Goal: Task Accomplishment & Management: Use online tool/utility

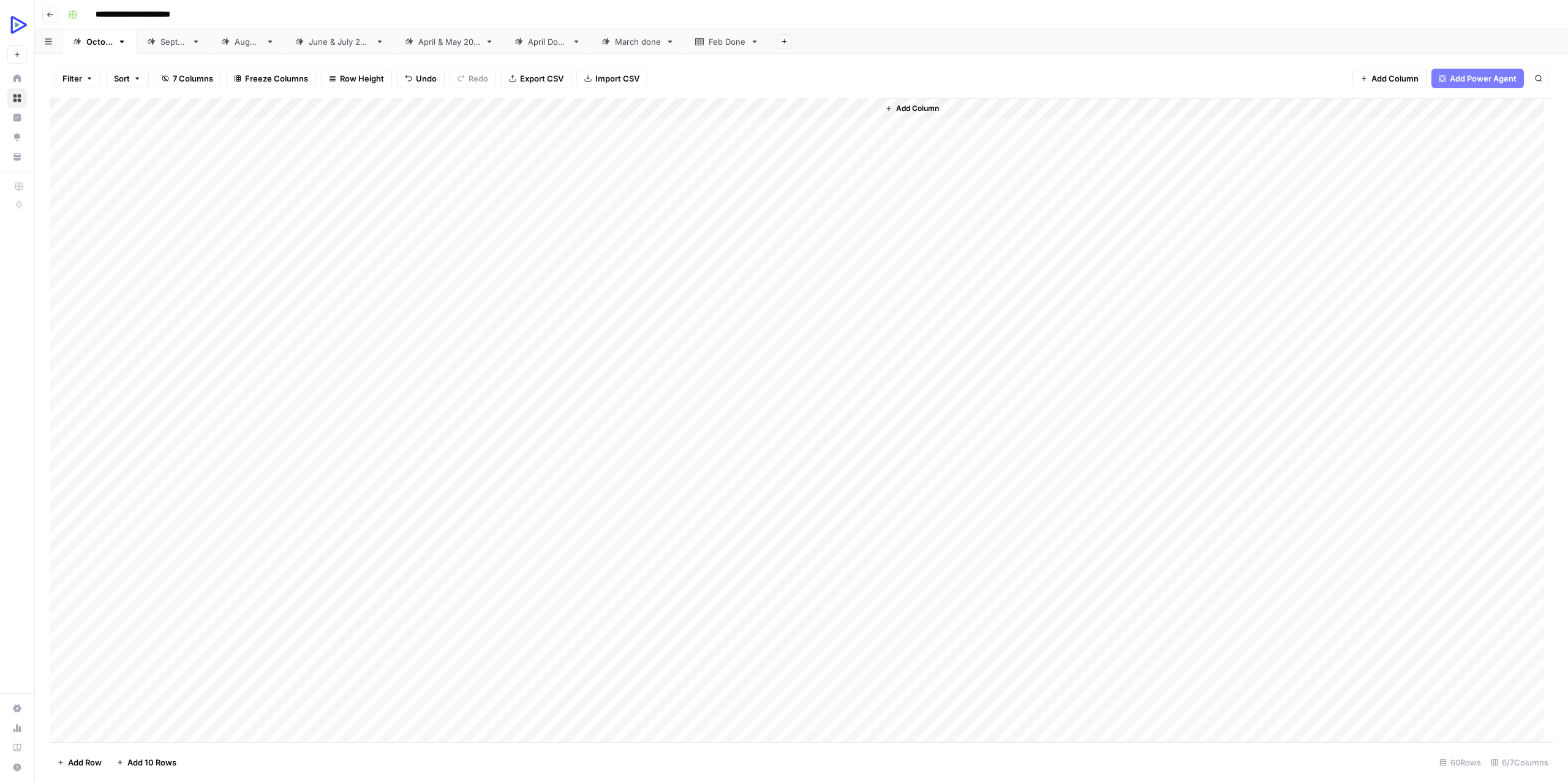
click at [335, 526] on div "Add Column" at bounding box center [801, 420] width 1504 height 644
click at [335, 526] on textarea "**********" at bounding box center [406, 525] width 285 height 17
click at [608, 523] on div "Add Column" at bounding box center [801, 420] width 1504 height 644
click at [703, 521] on div "Add Column" at bounding box center [801, 420] width 1504 height 644
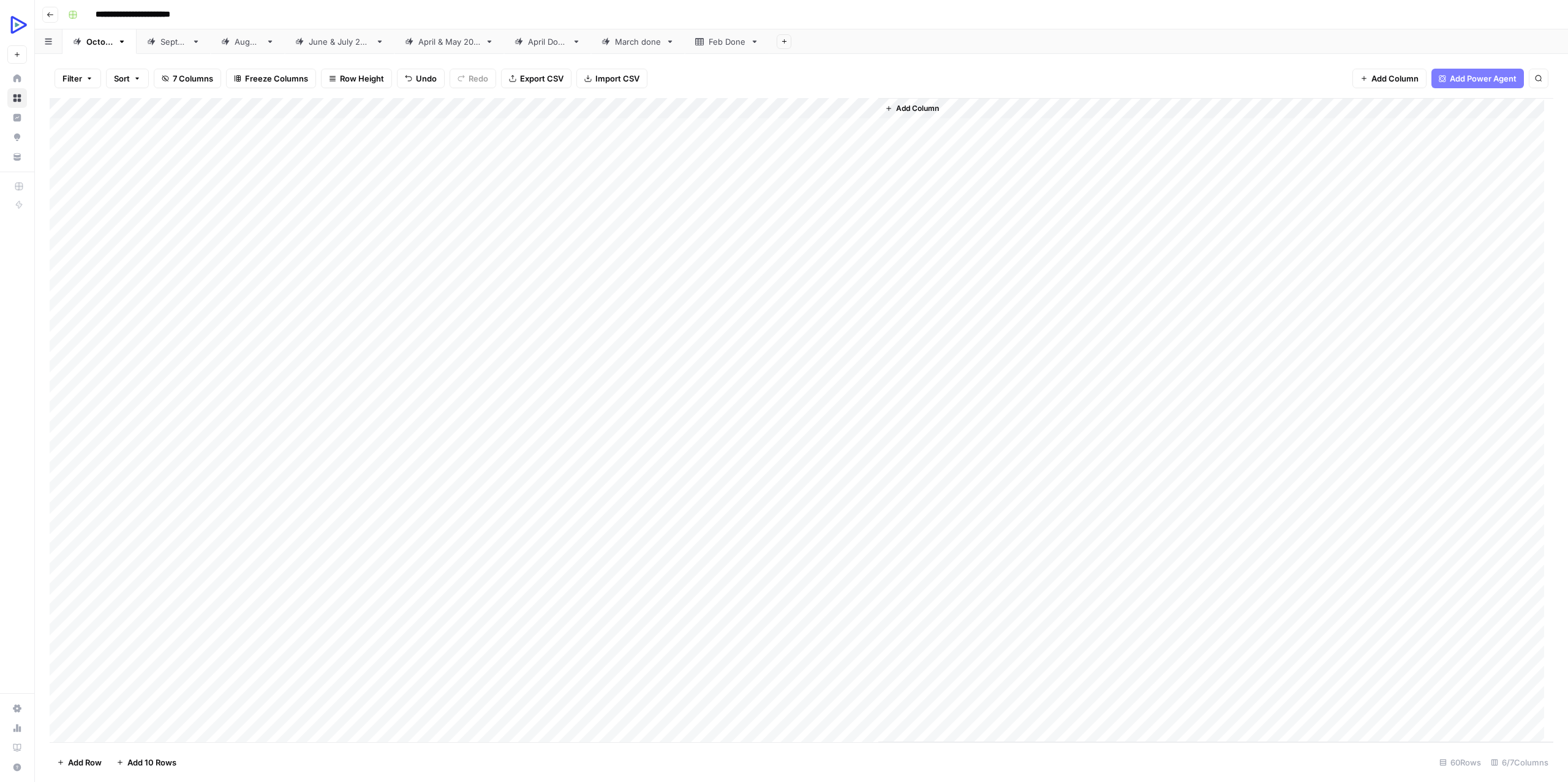
click at [187, 45] on div "[DATE]" at bounding box center [174, 42] width 26 height 12
click at [113, 45] on div "[DATE]" at bounding box center [99, 42] width 26 height 12
click at [479, 518] on div "Add Column" at bounding box center [801, 420] width 1504 height 644
click at [532, 519] on div "Add Column" at bounding box center [801, 420] width 1504 height 644
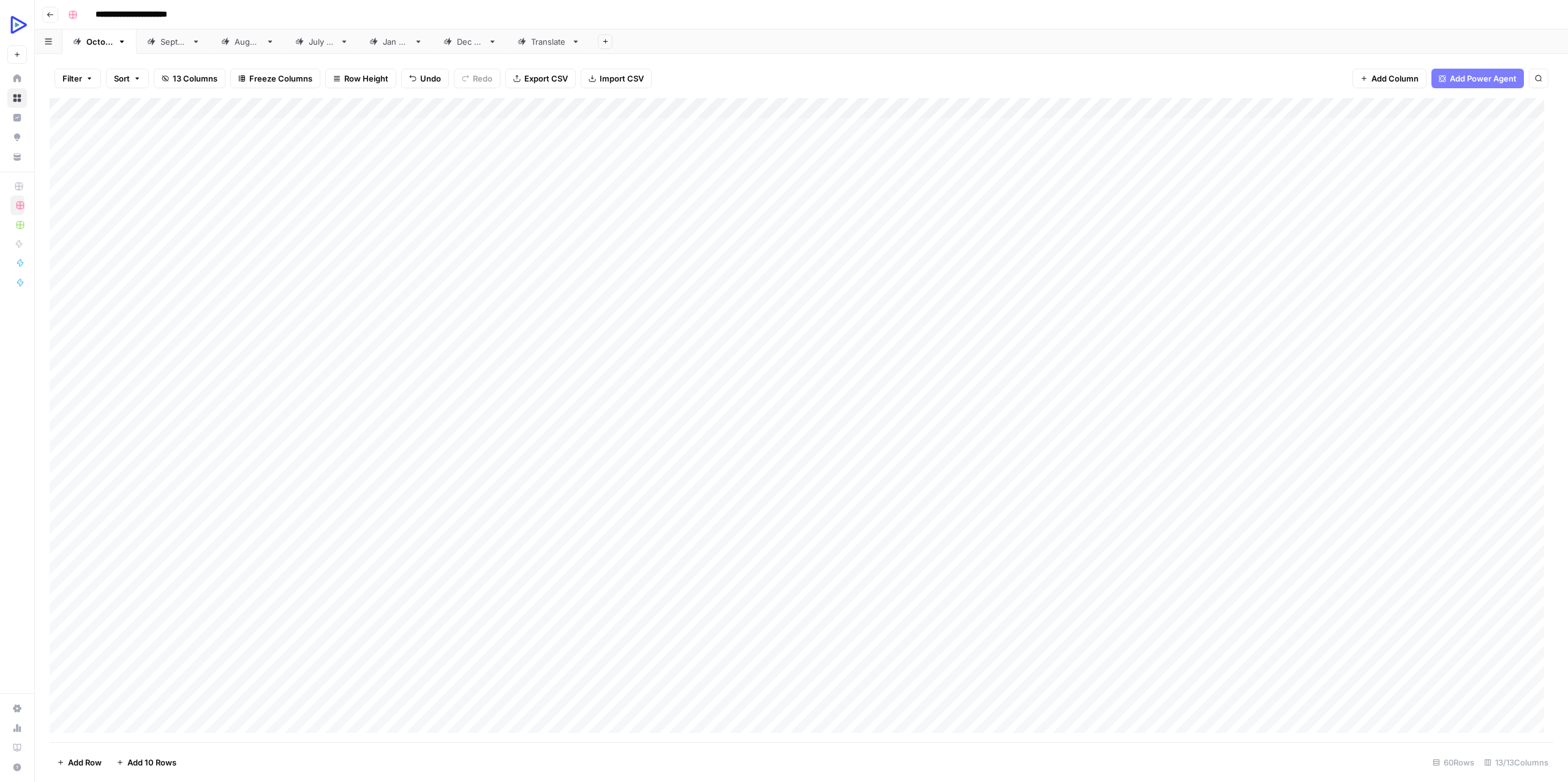
click at [576, 519] on div "Add Column" at bounding box center [801, 420] width 1504 height 644
click at [575, 519] on textarea at bounding box center [601, 525] width 196 height 17
type textarea "**********"
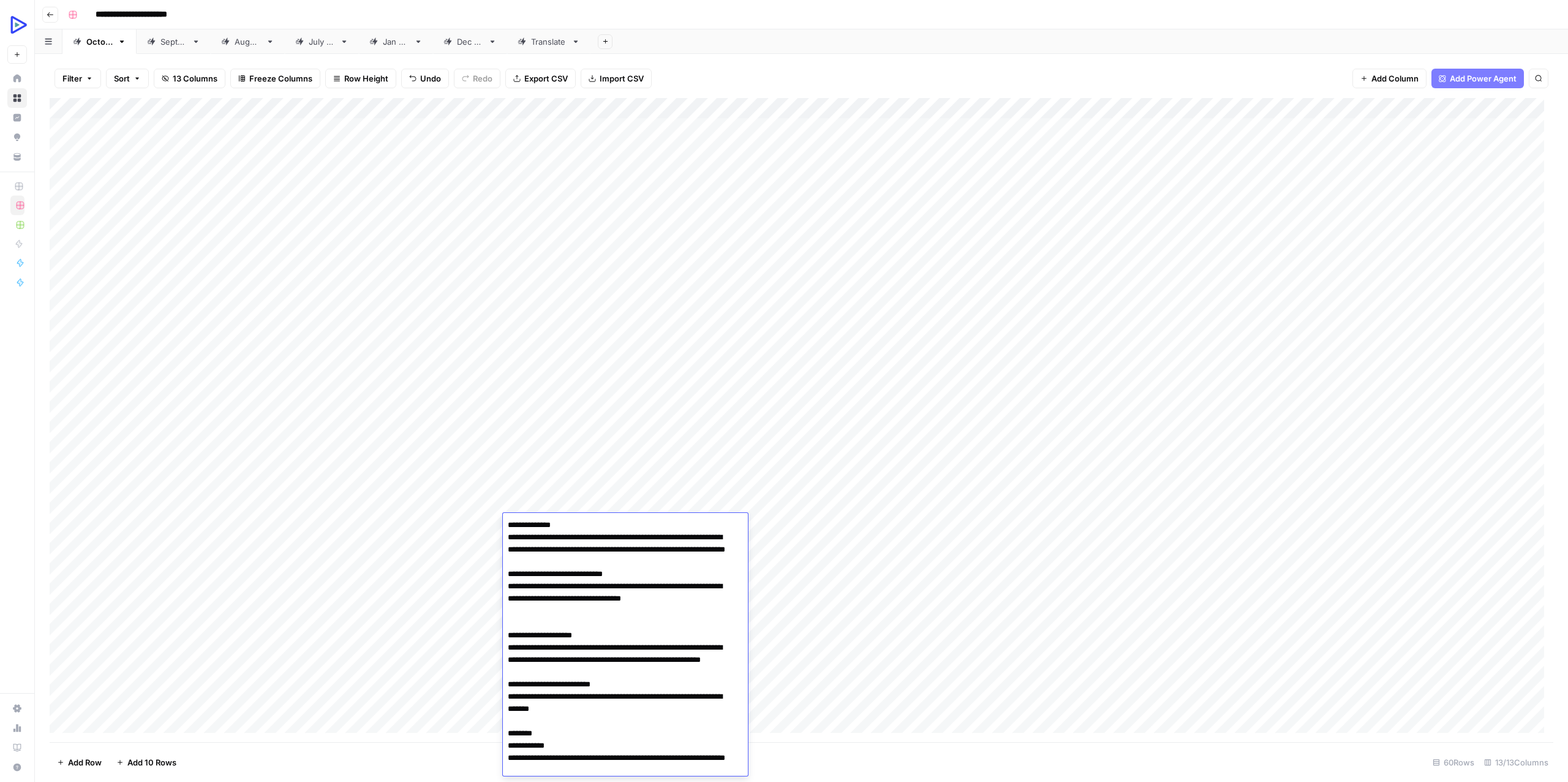
scroll to position [954, 0]
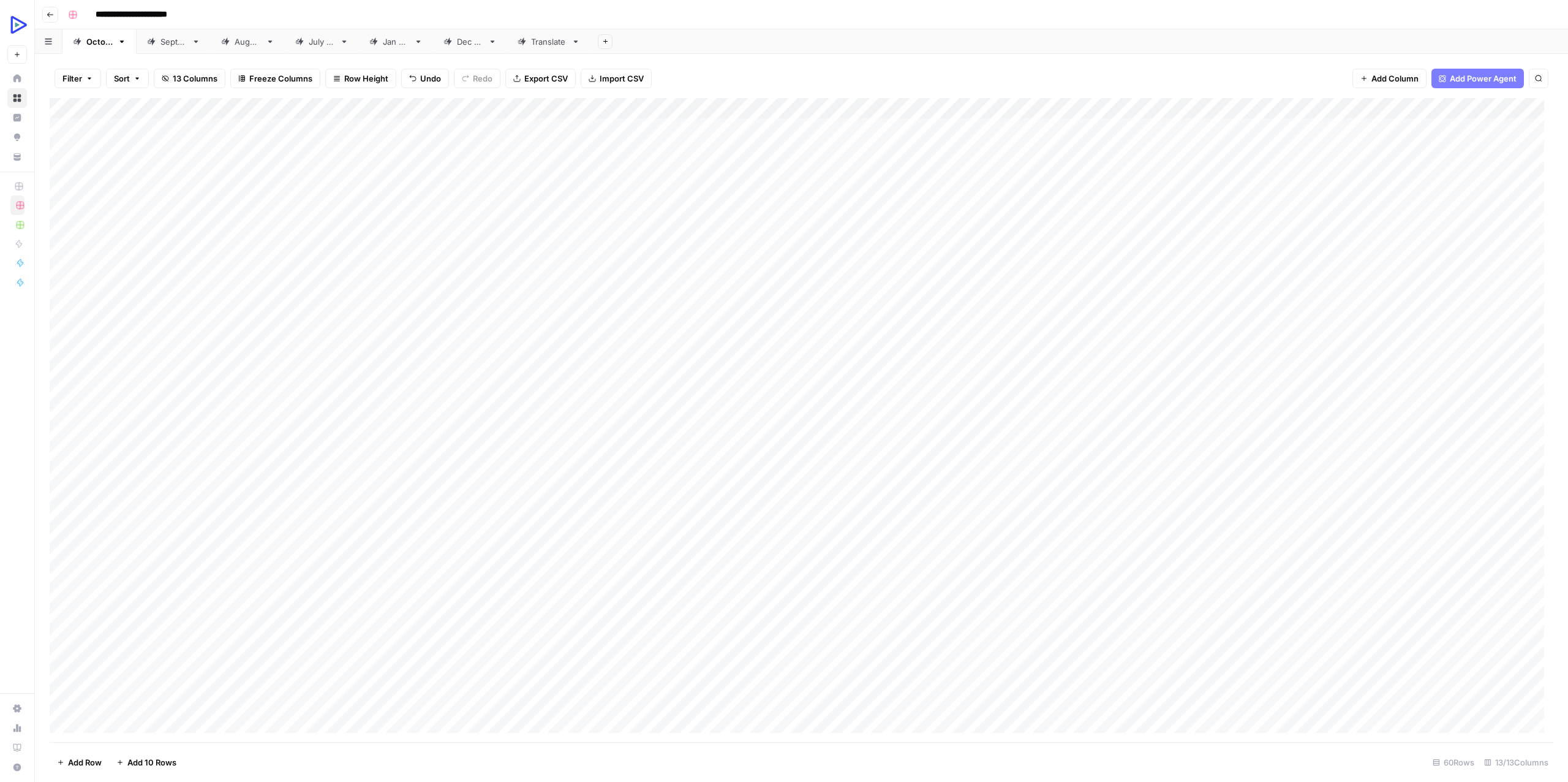
click at [473, 516] on div "Add Column" at bounding box center [801, 420] width 1504 height 644
click at [443, 524] on div "Add Column" at bounding box center [801, 420] width 1504 height 644
click at [442, 524] on textarea at bounding box center [491, 525] width 196 height 17
type textarea "**********"
click at [518, 581] on div "Add Column" at bounding box center [801, 420] width 1504 height 644
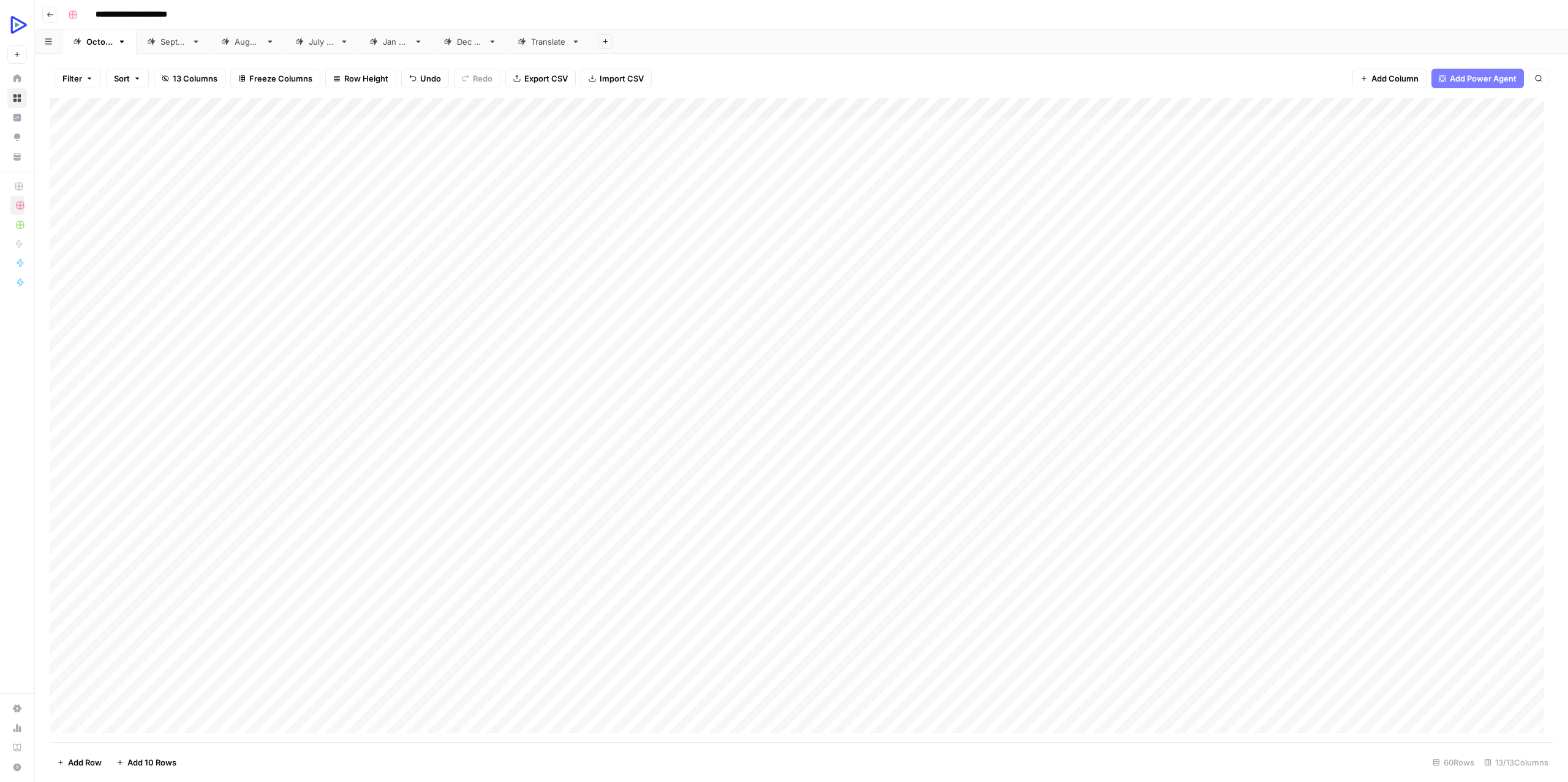
click at [752, 519] on div "Add Column" at bounding box center [801, 420] width 1504 height 644
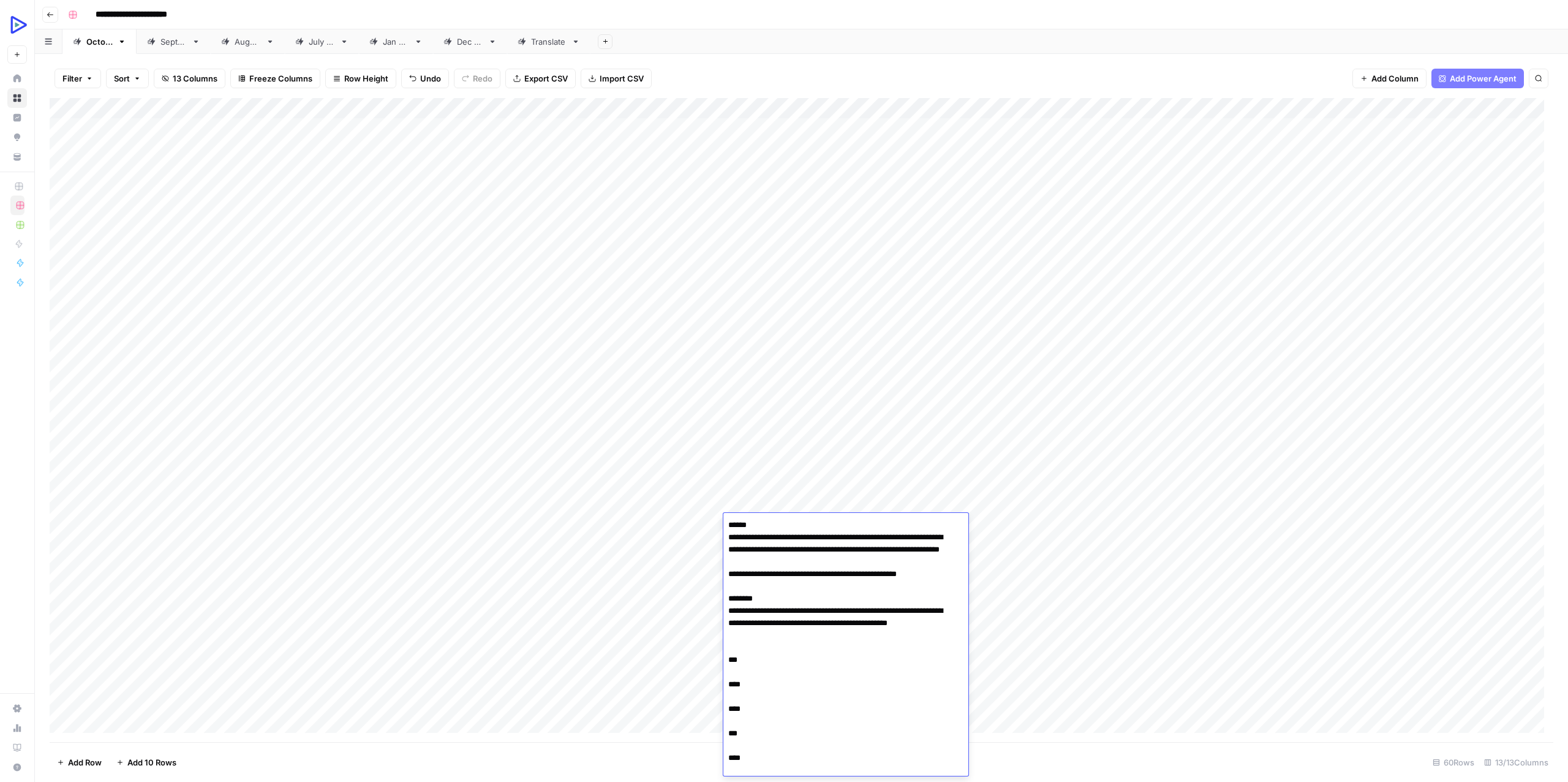
scroll to position [734, 0]
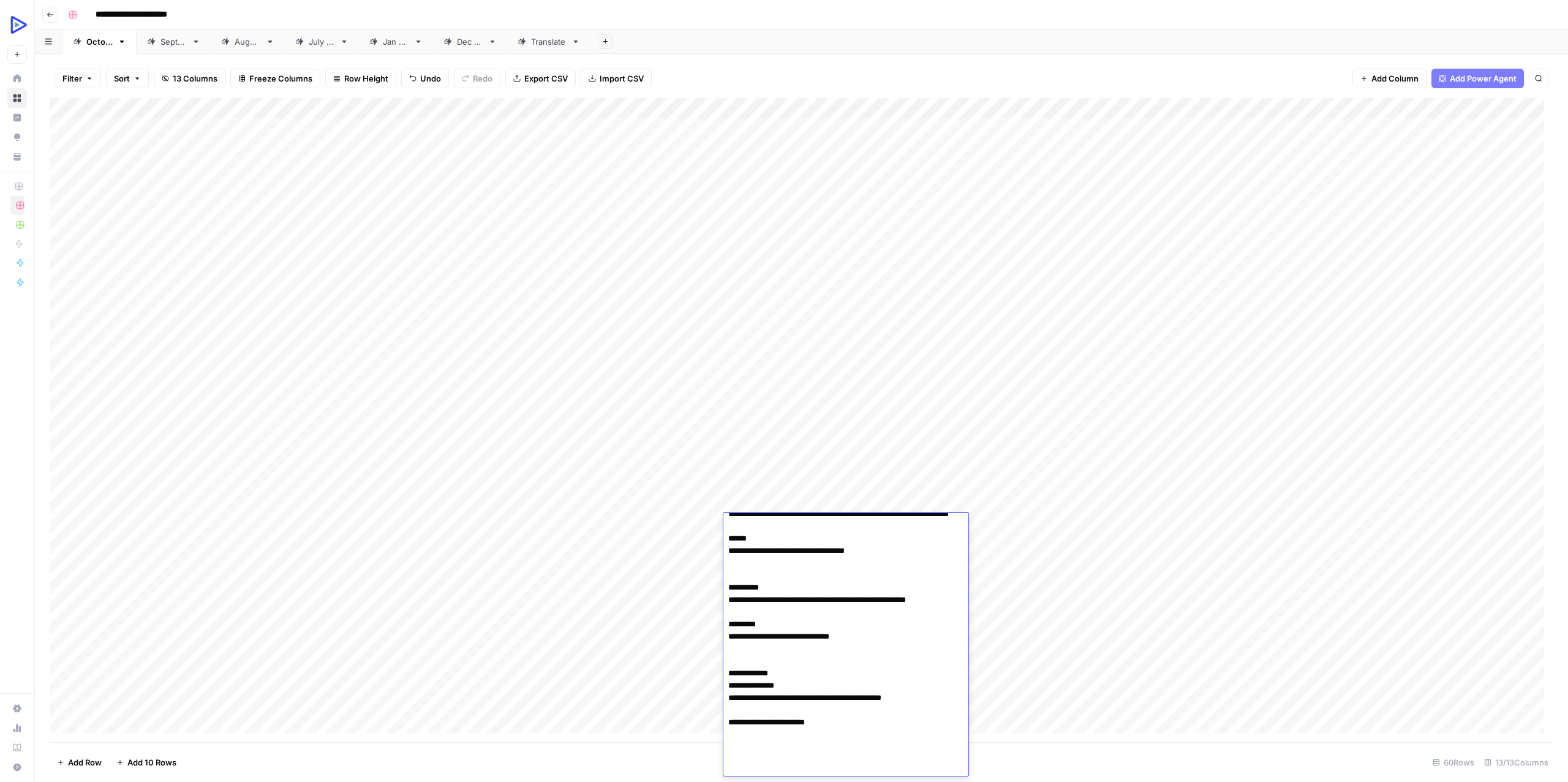
type textarea "**********"
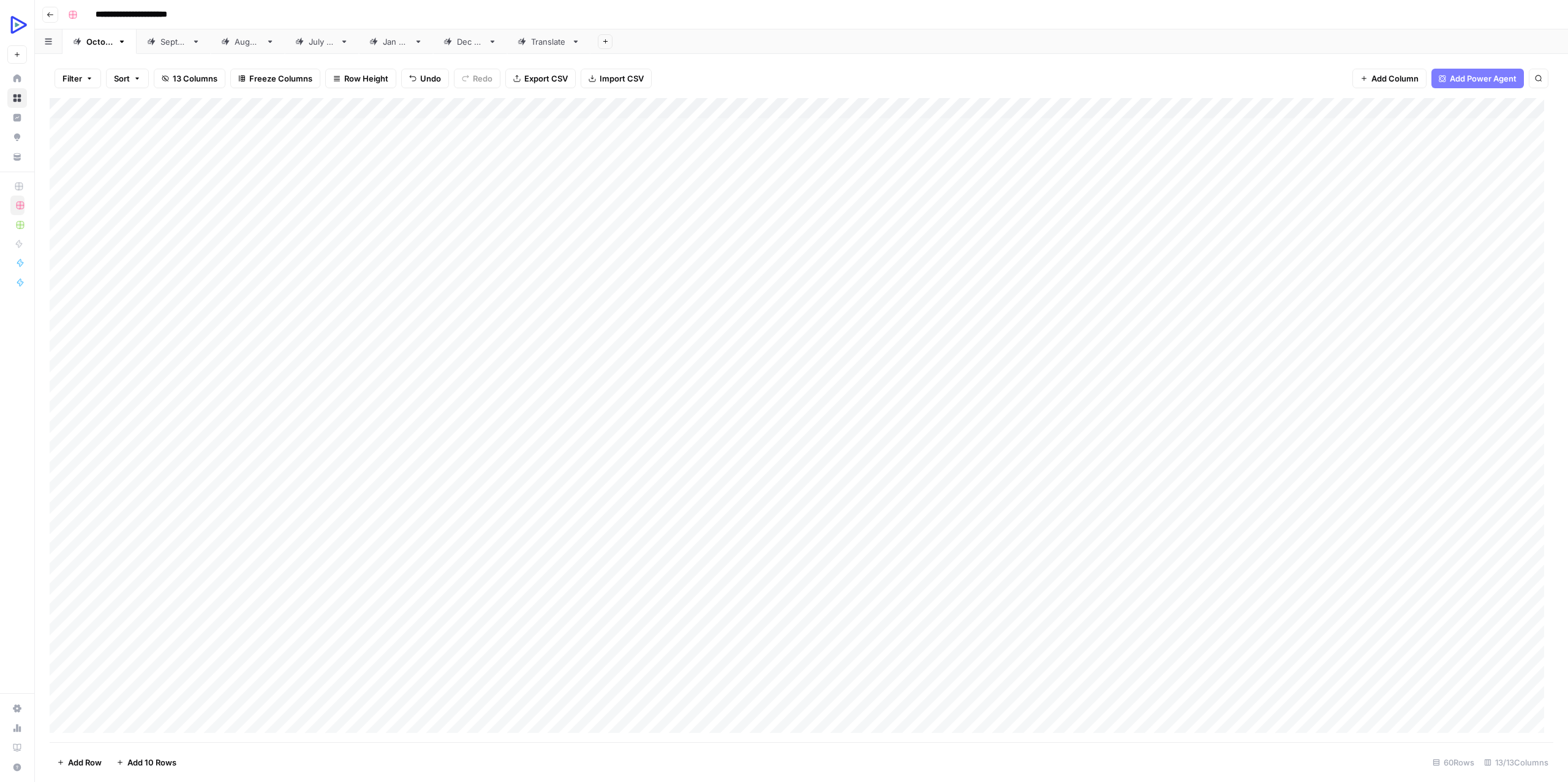
click at [682, 529] on div "Add Column" at bounding box center [801, 420] width 1504 height 644
click at [681, 530] on div "Add Column" at bounding box center [801, 420] width 1504 height 644
type textarea "**********"
click at [628, 570] on div "Add Column" at bounding box center [801, 420] width 1504 height 644
click at [972, 524] on div "Add Column" at bounding box center [801, 420] width 1504 height 644
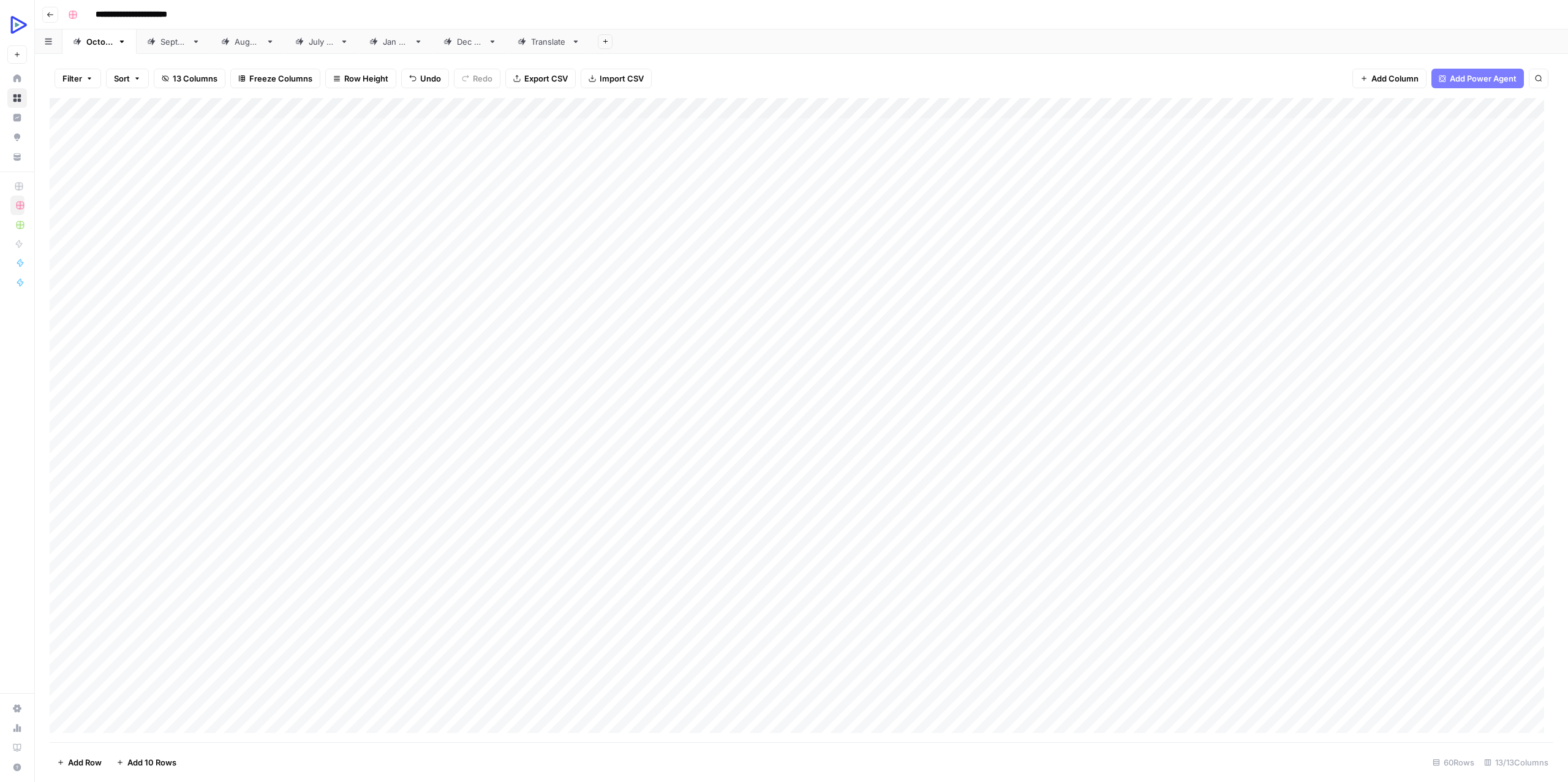
click at [972, 524] on div "Add Column" at bounding box center [801, 420] width 1504 height 644
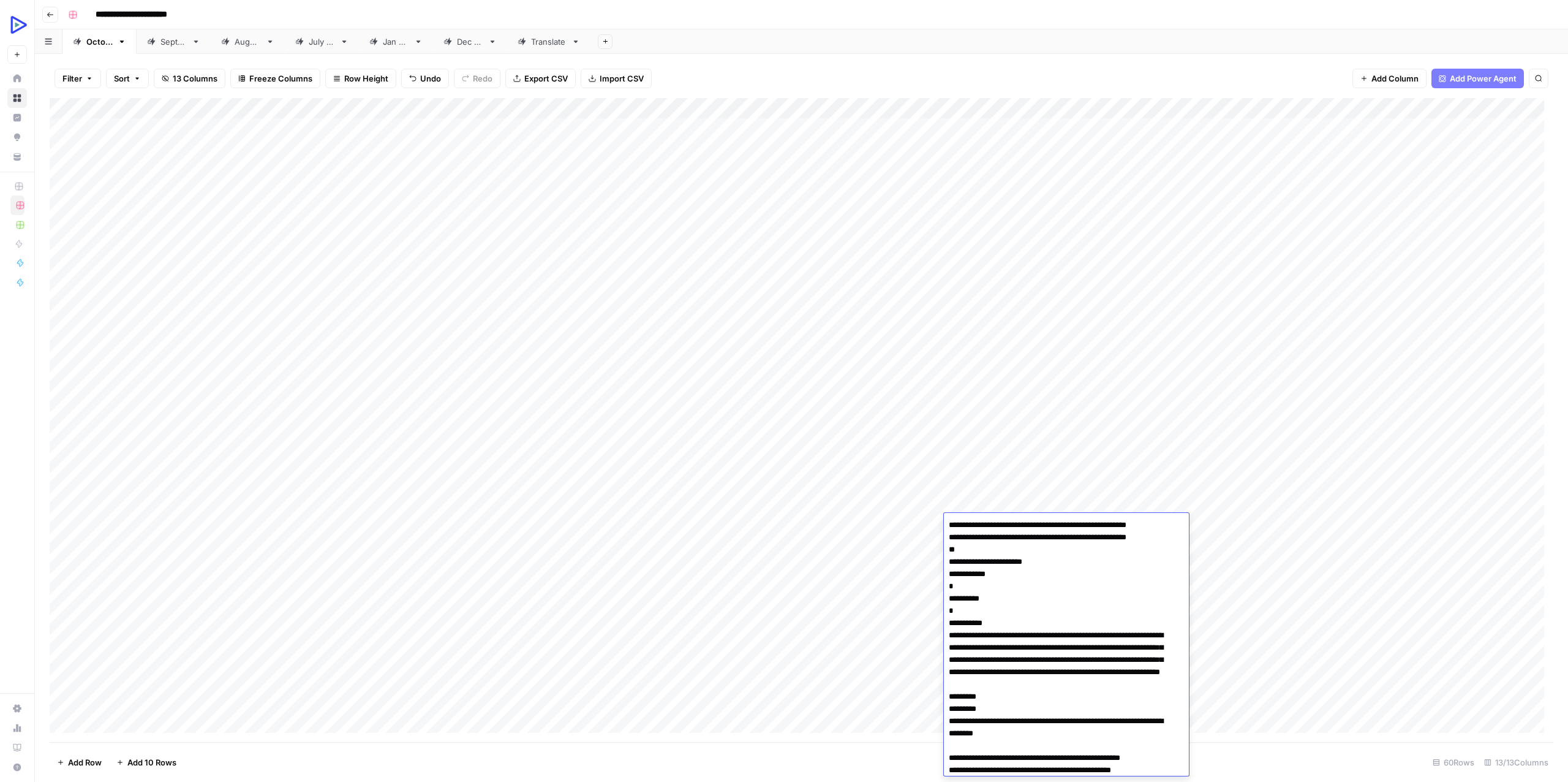
scroll to position [6677, 0]
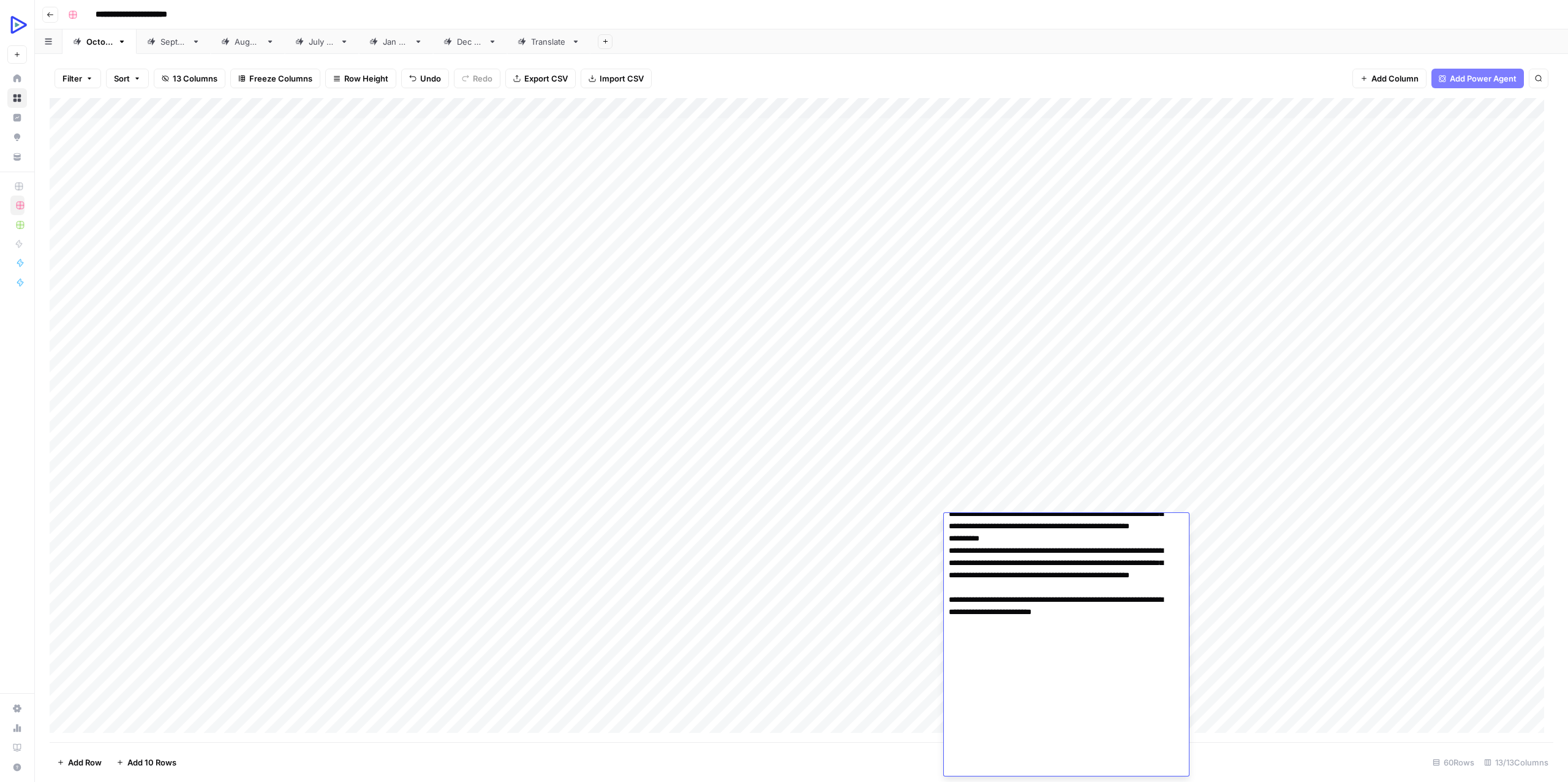
type textarea "**********"
click at [878, 521] on div "Add Column" at bounding box center [801, 420] width 1504 height 644
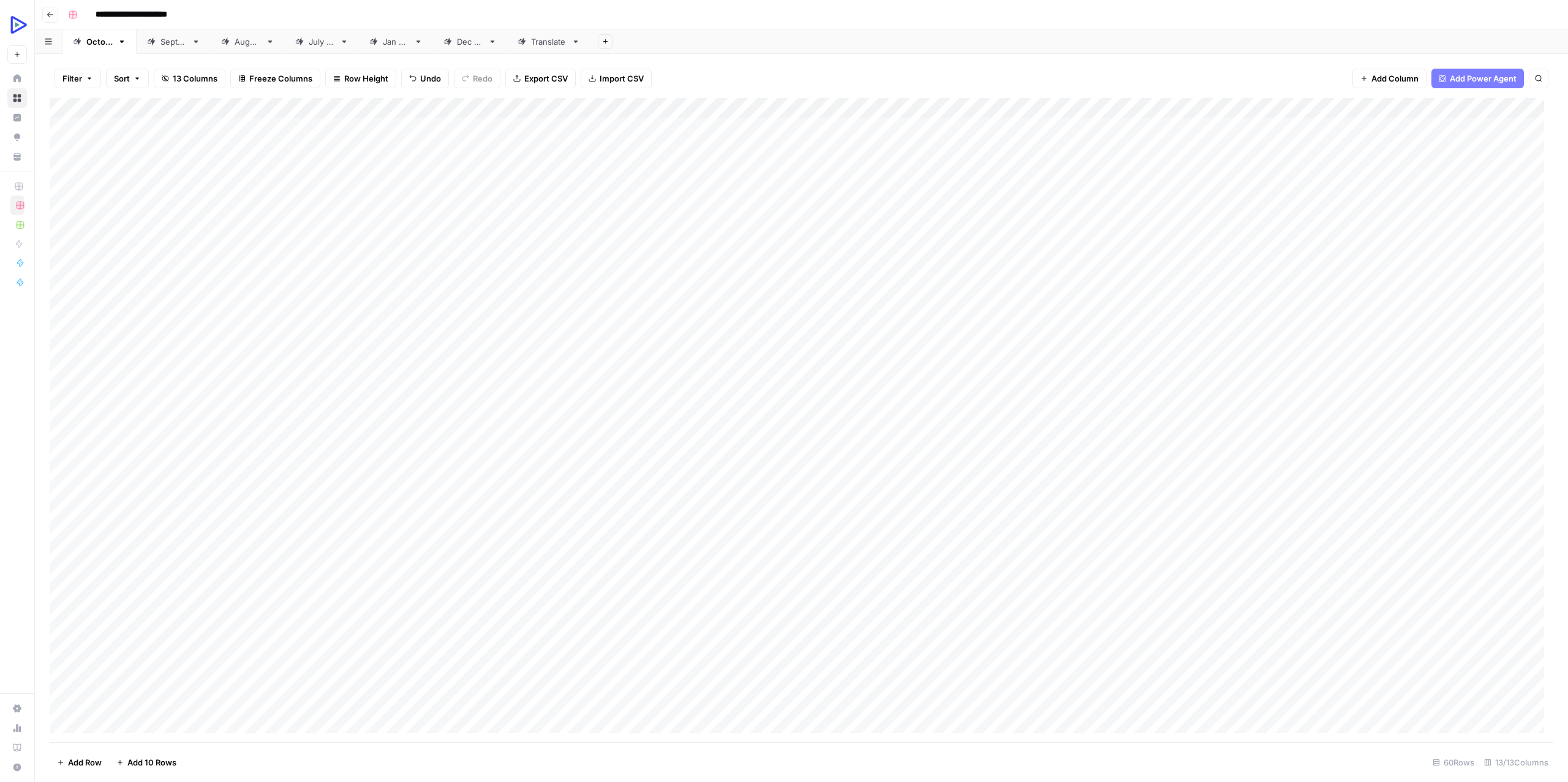
click at [878, 521] on div "Add Column" at bounding box center [801, 420] width 1504 height 644
type textarea "**********"
click at [778, 569] on div "Add Column" at bounding box center [801, 420] width 1504 height 644
click at [333, 524] on div "Add Column" at bounding box center [801, 420] width 1504 height 644
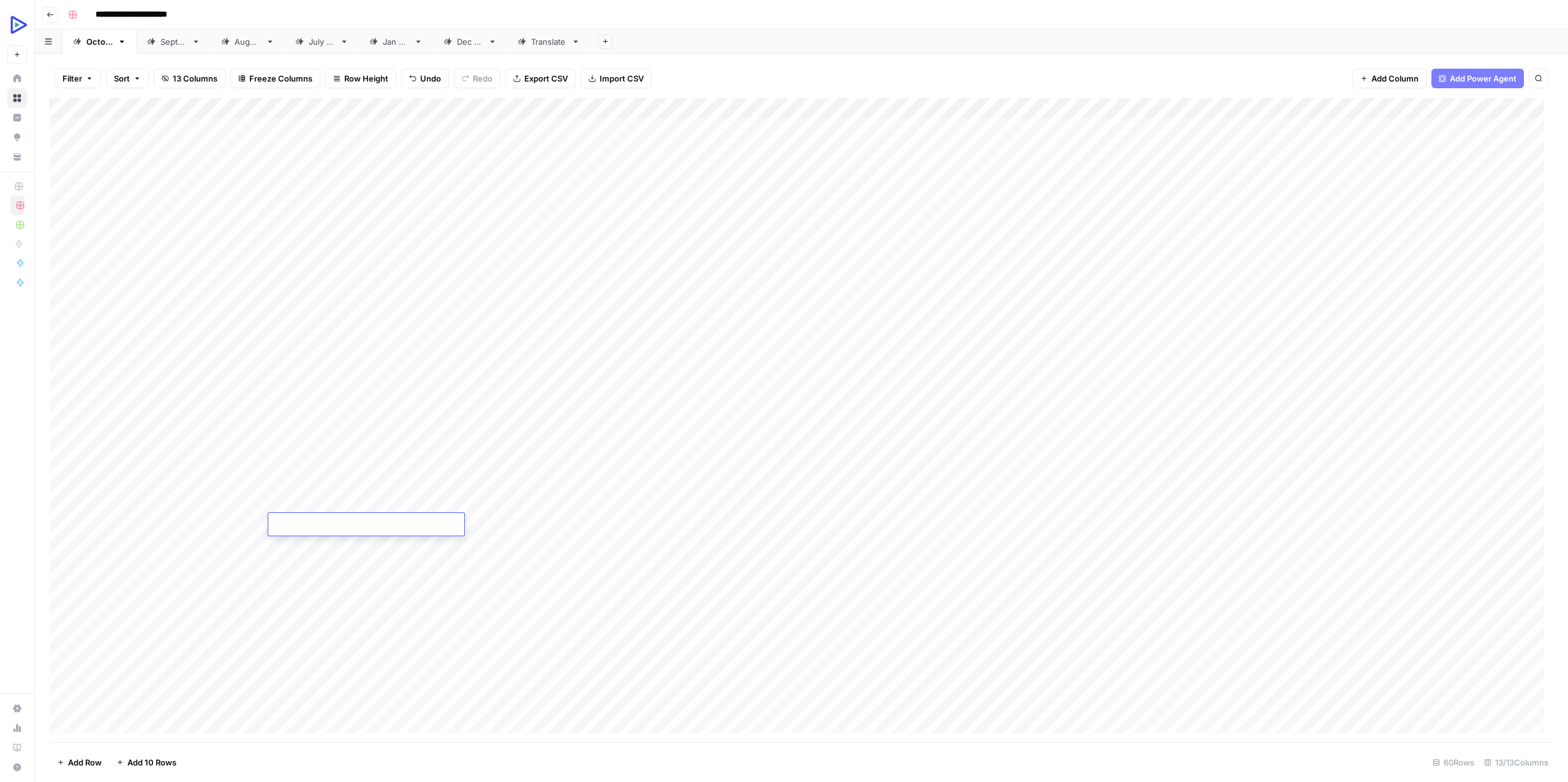
type textarea "**********"
click at [319, 575] on div "Add Column" at bounding box center [801, 420] width 1504 height 644
click at [1100, 526] on div "Add Column" at bounding box center [801, 420] width 1504 height 644
click at [1100, 525] on div "Add Column" at bounding box center [801, 420] width 1504 height 644
click at [953, 586] on div "Add Column" at bounding box center [801, 420] width 1504 height 644
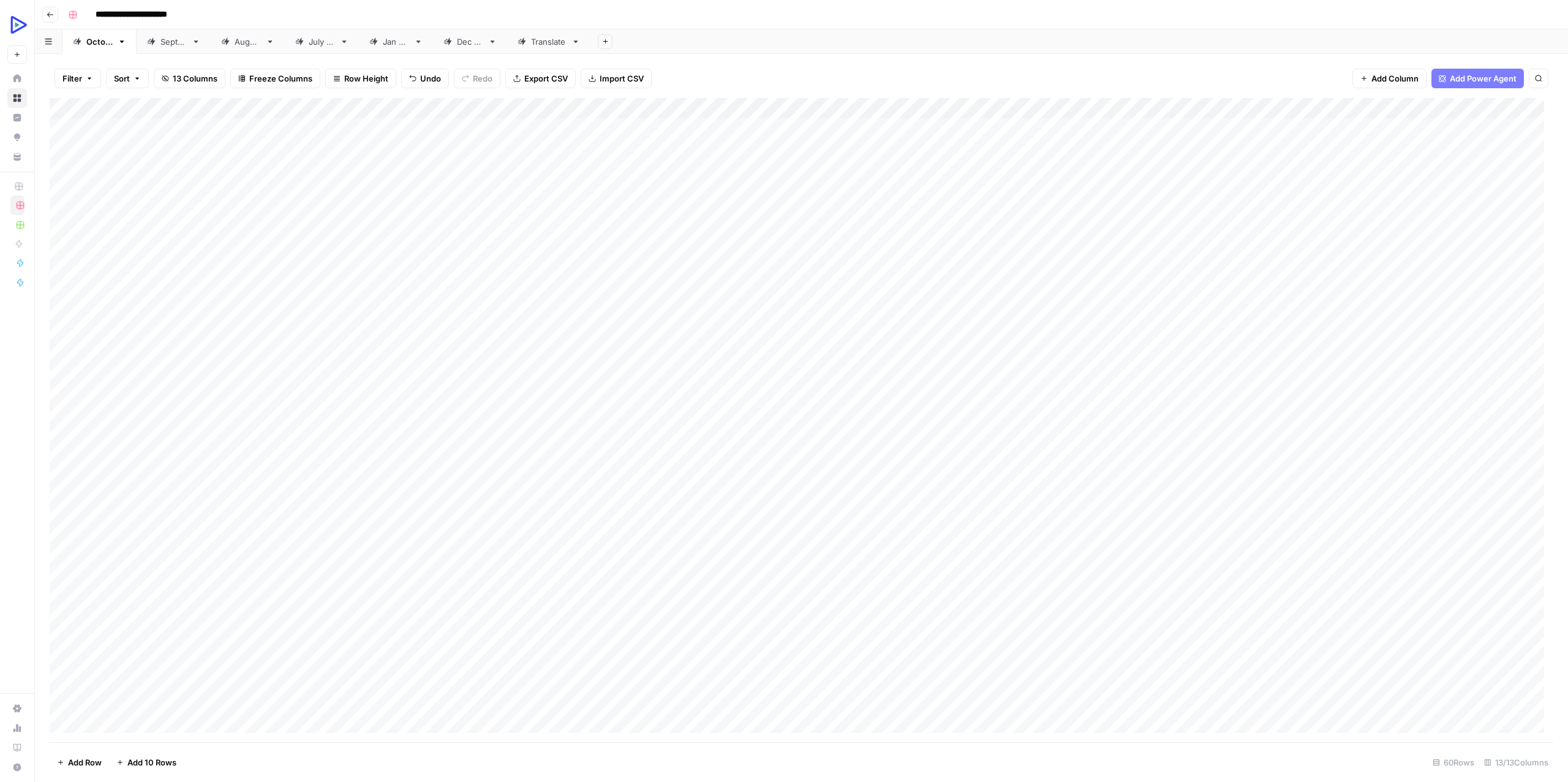
click at [1237, 527] on div "Add Column" at bounding box center [801, 420] width 1504 height 644
click at [1074, 578] on div "Add Column" at bounding box center [801, 420] width 1504 height 644
click at [1331, 522] on div "Add Column" at bounding box center [801, 420] width 1504 height 644
click at [215, 542] on div "Add Column" at bounding box center [801, 420] width 1504 height 644
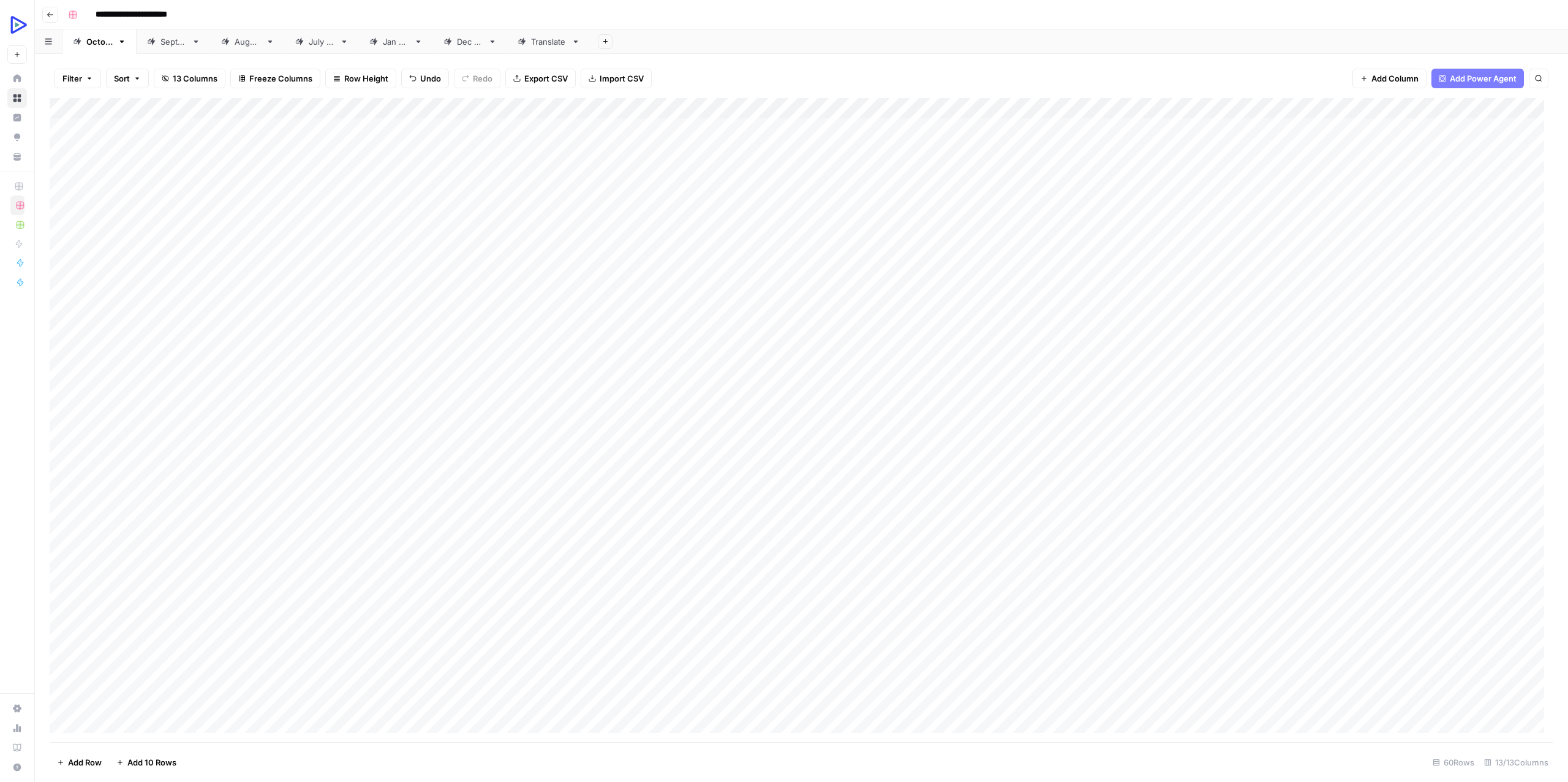
click at [215, 542] on div "Add Column" at bounding box center [801, 420] width 1504 height 644
click at [215, 542] on textarea "**********" at bounding box center [190, 546] width 196 height 17
click at [355, 552] on div "Add Column" at bounding box center [801, 420] width 1504 height 644
click at [413, 542] on div "Add Column" at bounding box center [801, 420] width 1504 height 644
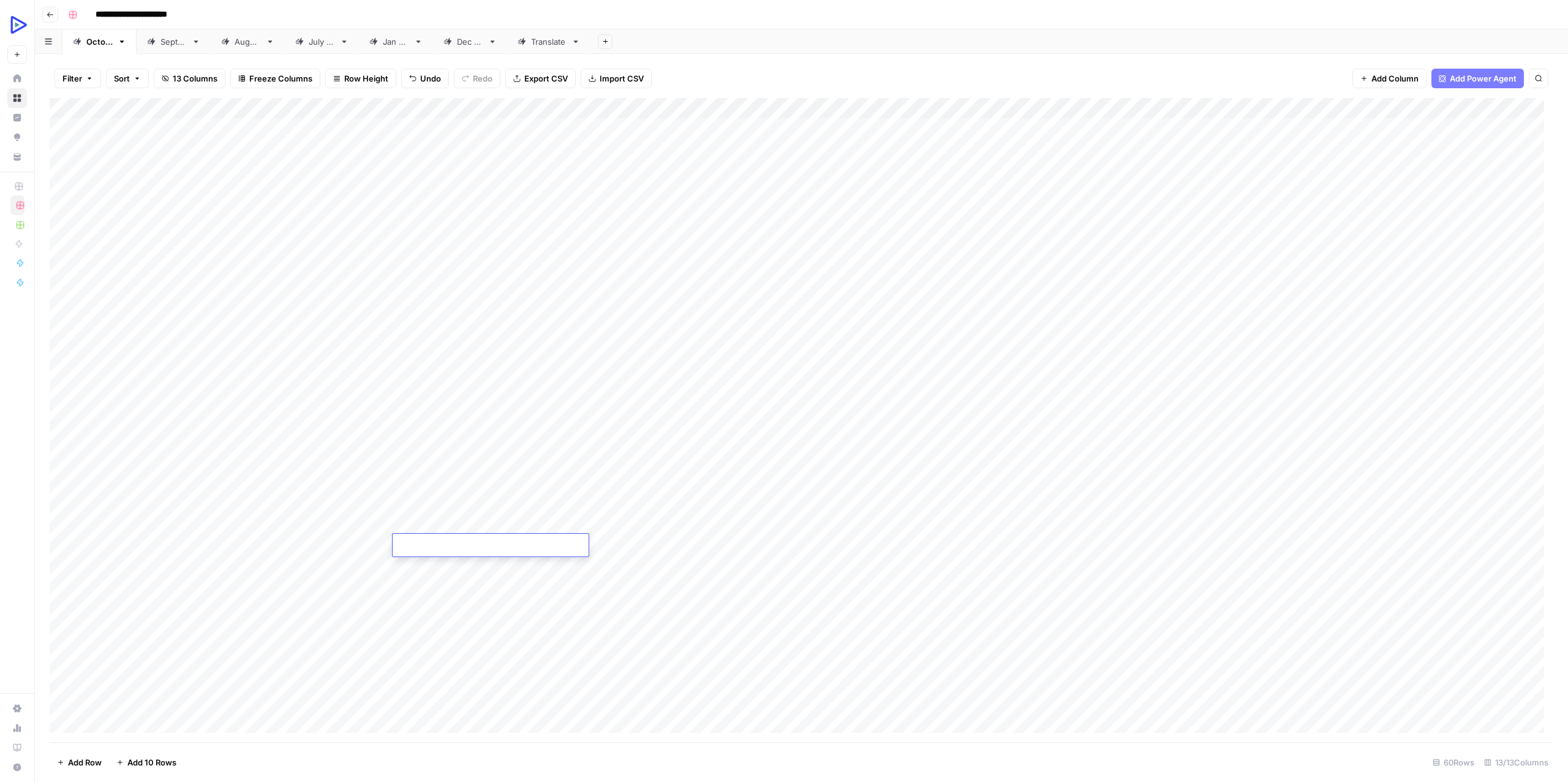
type textarea "**********"
click at [625, 578] on div "Add Column" at bounding box center [801, 420] width 1504 height 644
click at [538, 545] on div "Add Column" at bounding box center [801, 420] width 1504 height 644
click at [537, 545] on div "Add Column" at bounding box center [801, 420] width 1504 height 644
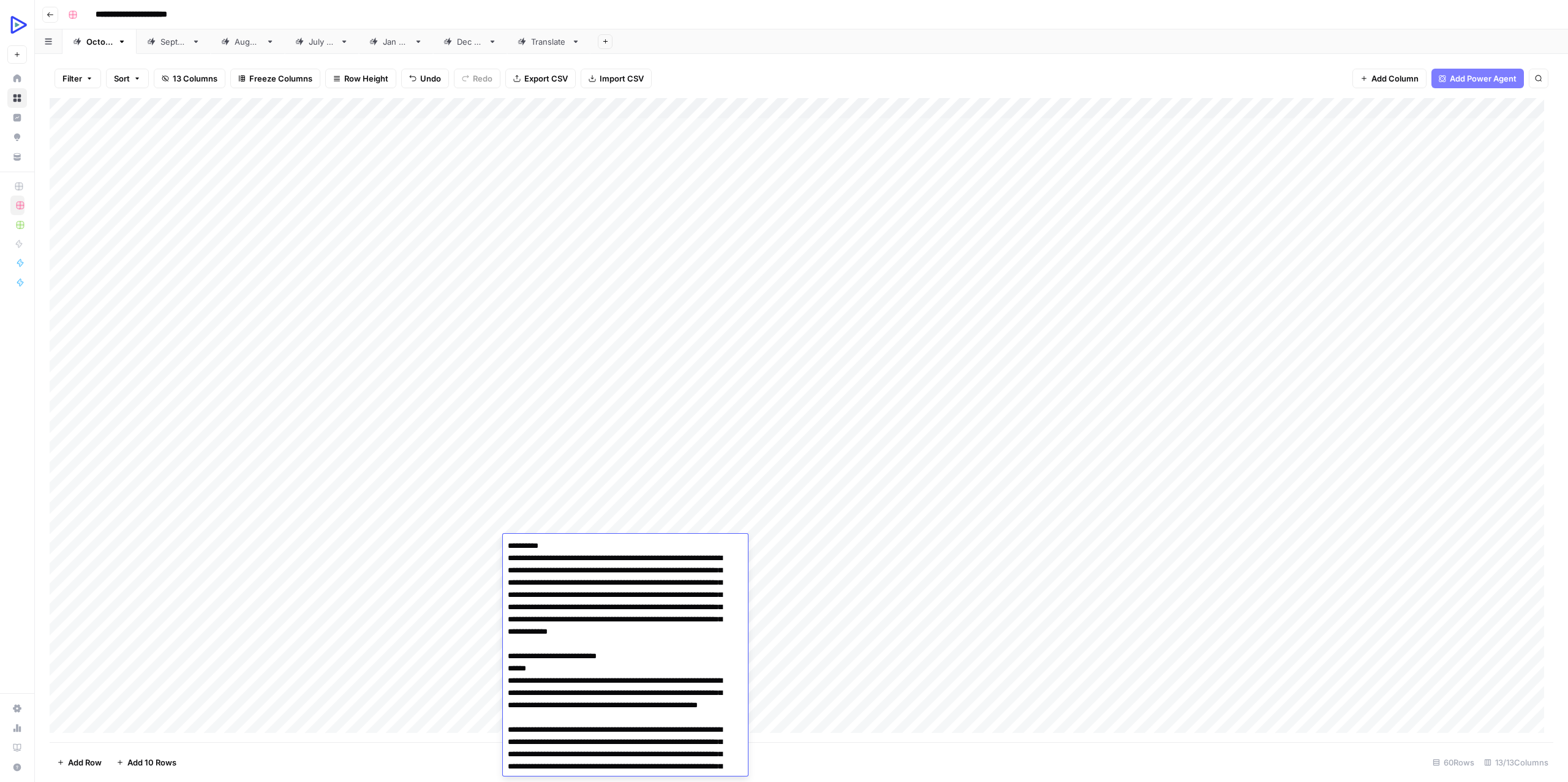
scroll to position [2250, 0]
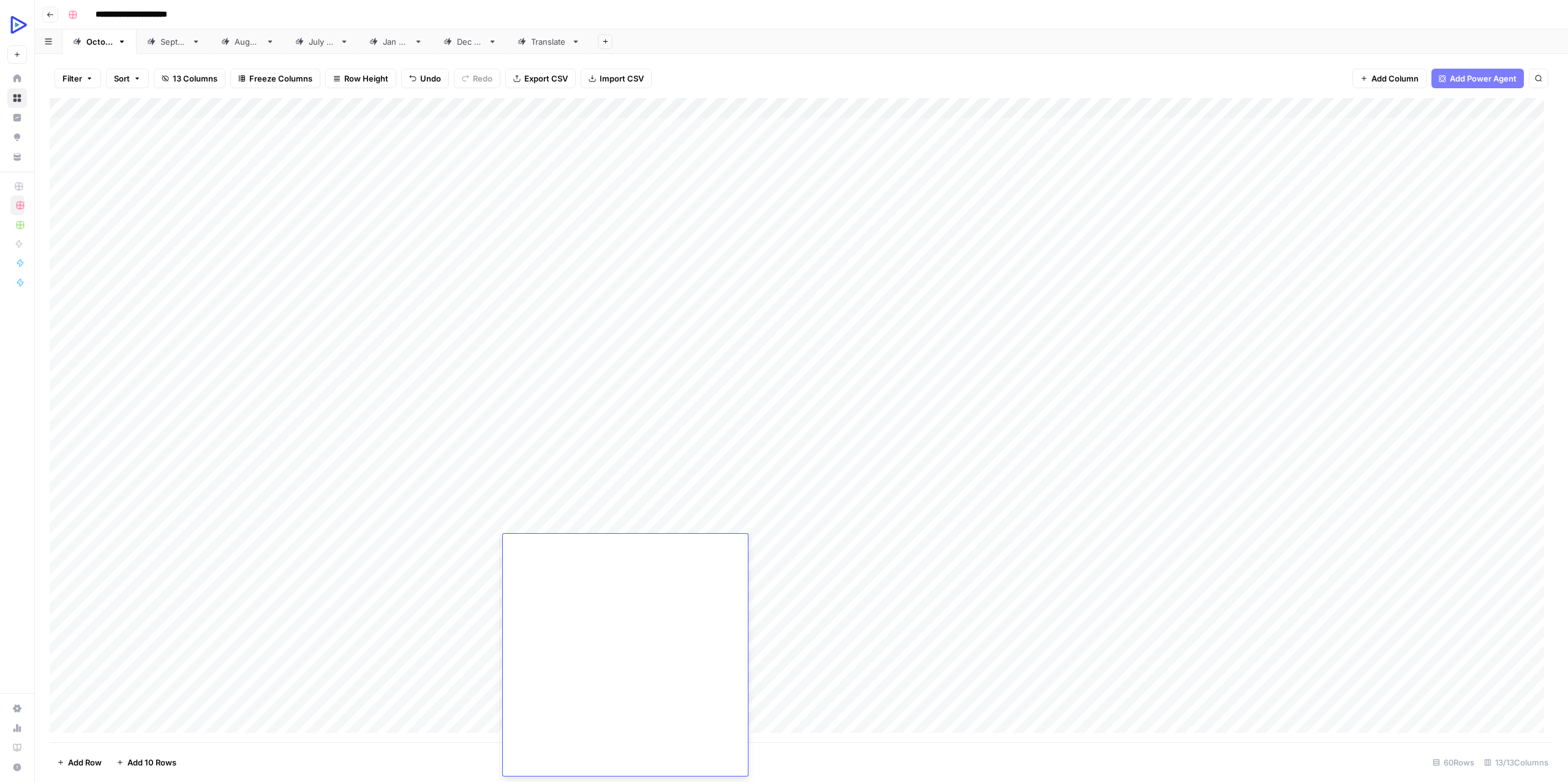
click at [350, 537] on div "Add Column" at bounding box center [801, 420] width 1504 height 644
click at [759, 543] on div "Add Column" at bounding box center [801, 420] width 1504 height 644
type textarea "**********"
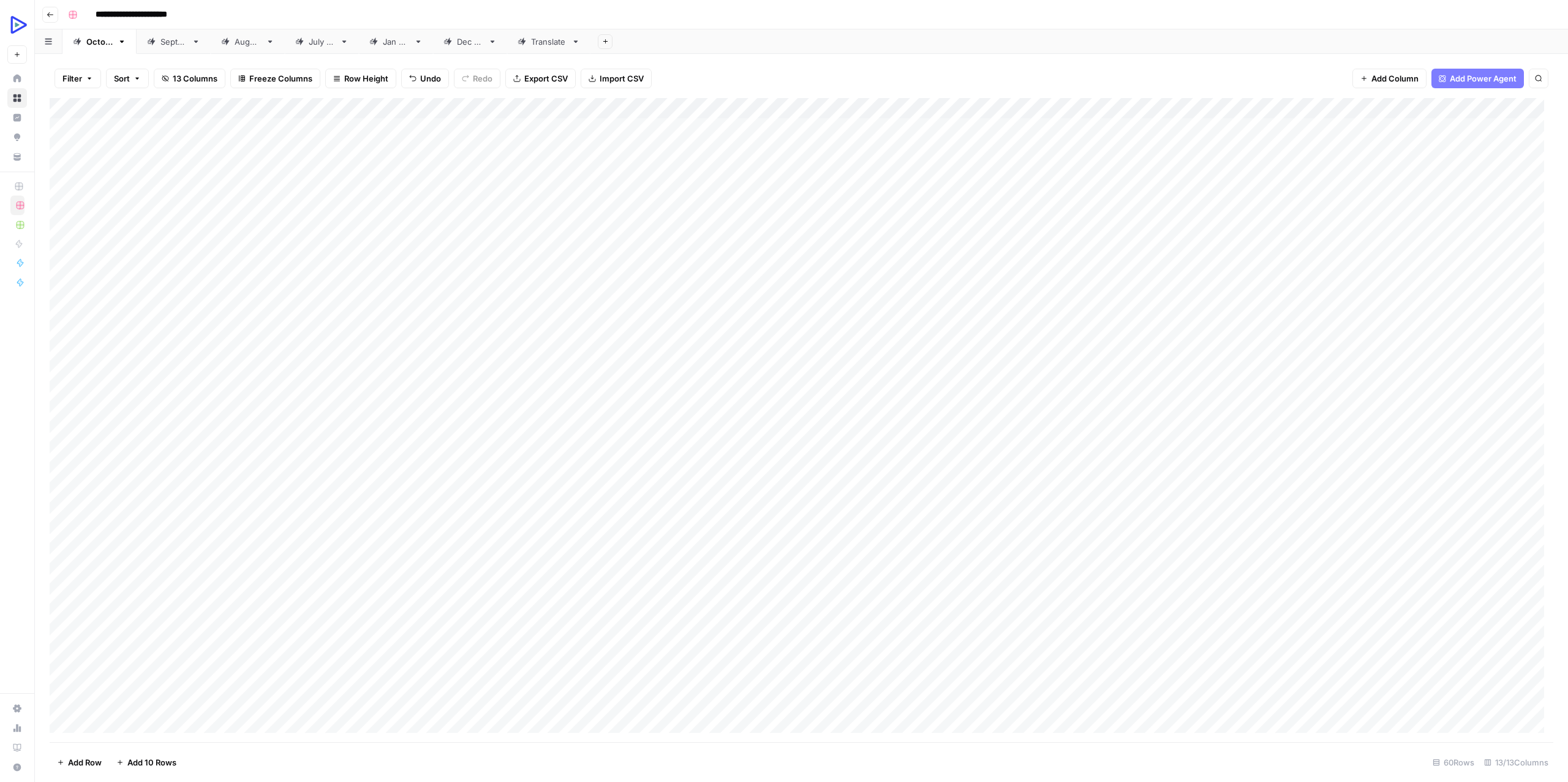
click at [712, 605] on div "Add Column" at bounding box center [801, 420] width 1504 height 644
click at [643, 538] on div "Add Column" at bounding box center [801, 420] width 1504 height 644
type textarea "**********"
click at [565, 565] on div "Add Column" at bounding box center [801, 420] width 1504 height 644
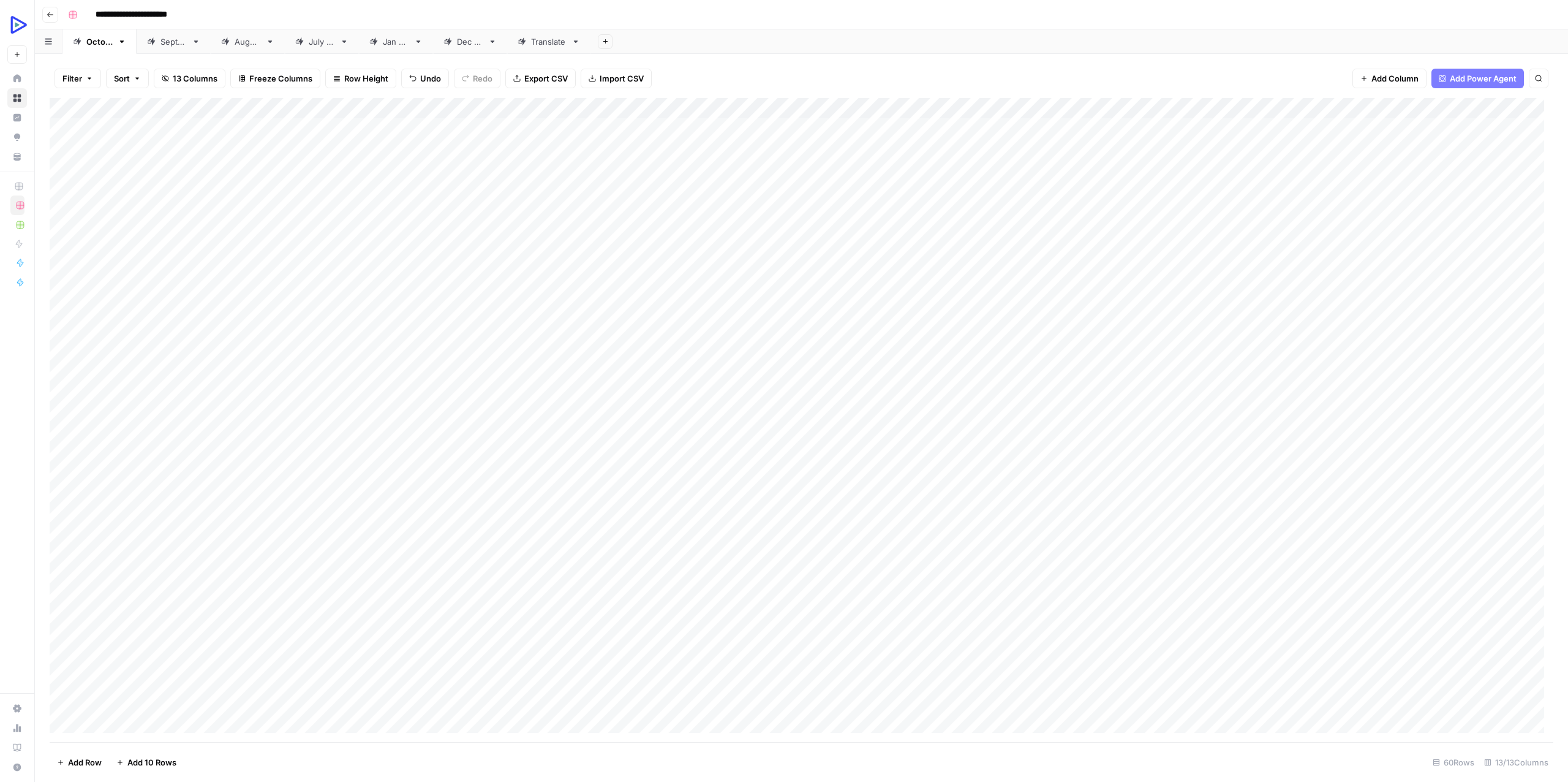
click at [966, 545] on div "Add Column" at bounding box center [801, 420] width 1504 height 644
type textarea "**********"
click at [847, 580] on div "Add Column" at bounding box center [801, 420] width 1504 height 644
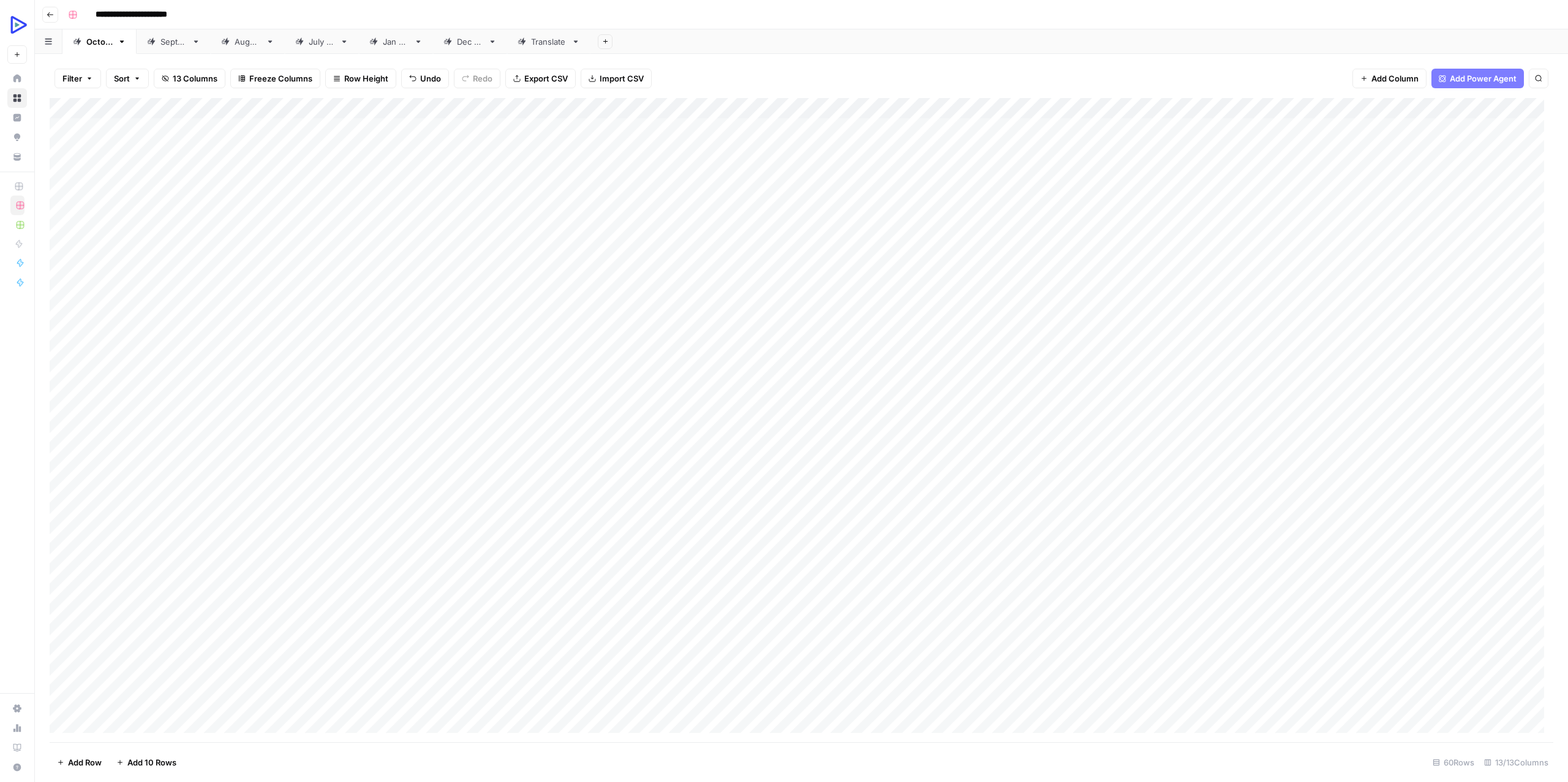
click at [882, 542] on div "Add Column" at bounding box center [801, 420] width 1504 height 644
click at [786, 586] on div "Add Column" at bounding box center [801, 420] width 1504 height 644
click at [310, 545] on div "Add Column" at bounding box center [801, 420] width 1504 height 644
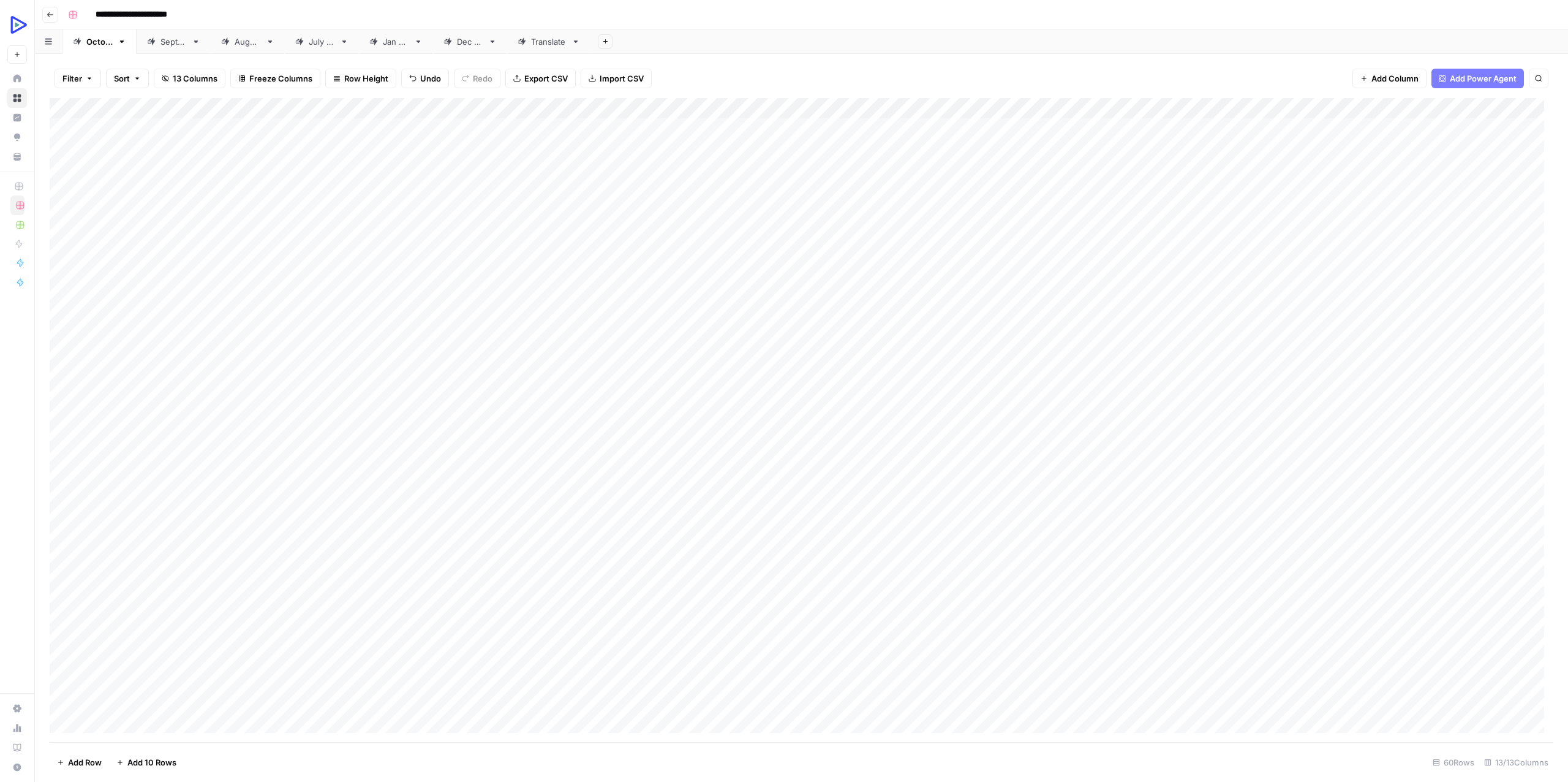
click at [299, 607] on div "Add Column" at bounding box center [801, 420] width 1504 height 644
click at [1103, 549] on div "Add Column" at bounding box center [801, 420] width 1504 height 644
drag, startPoint x: 1103, startPoint y: 549, endPoint x: 1052, endPoint y: 573, distance: 56.4
click at [1103, 550] on div "Add Column" at bounding box center [801, 420] width 1504 height 644
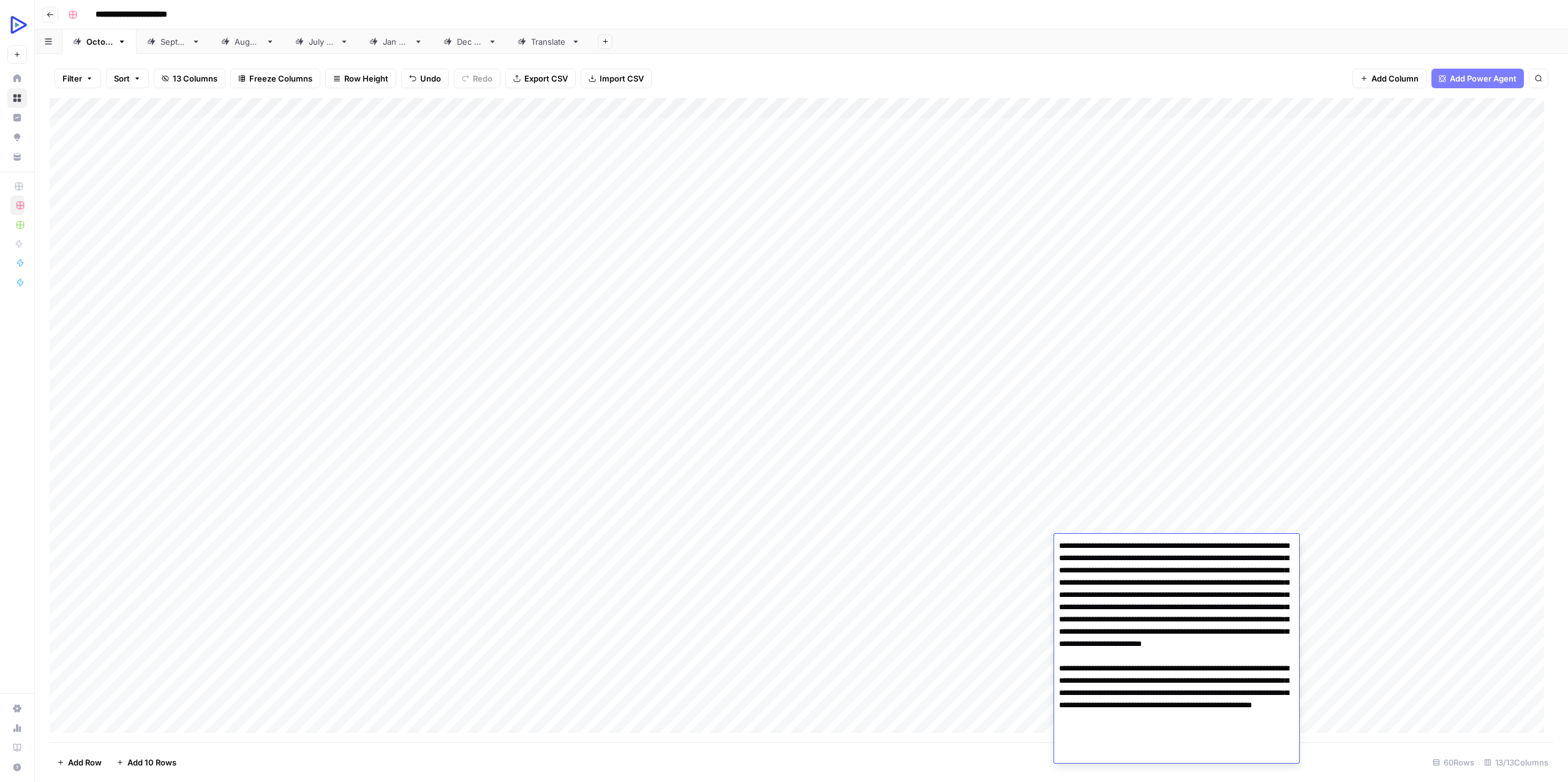
click at [939, 604] on div "Add Column" at bounding box center [801, 420] width 1504 height 644
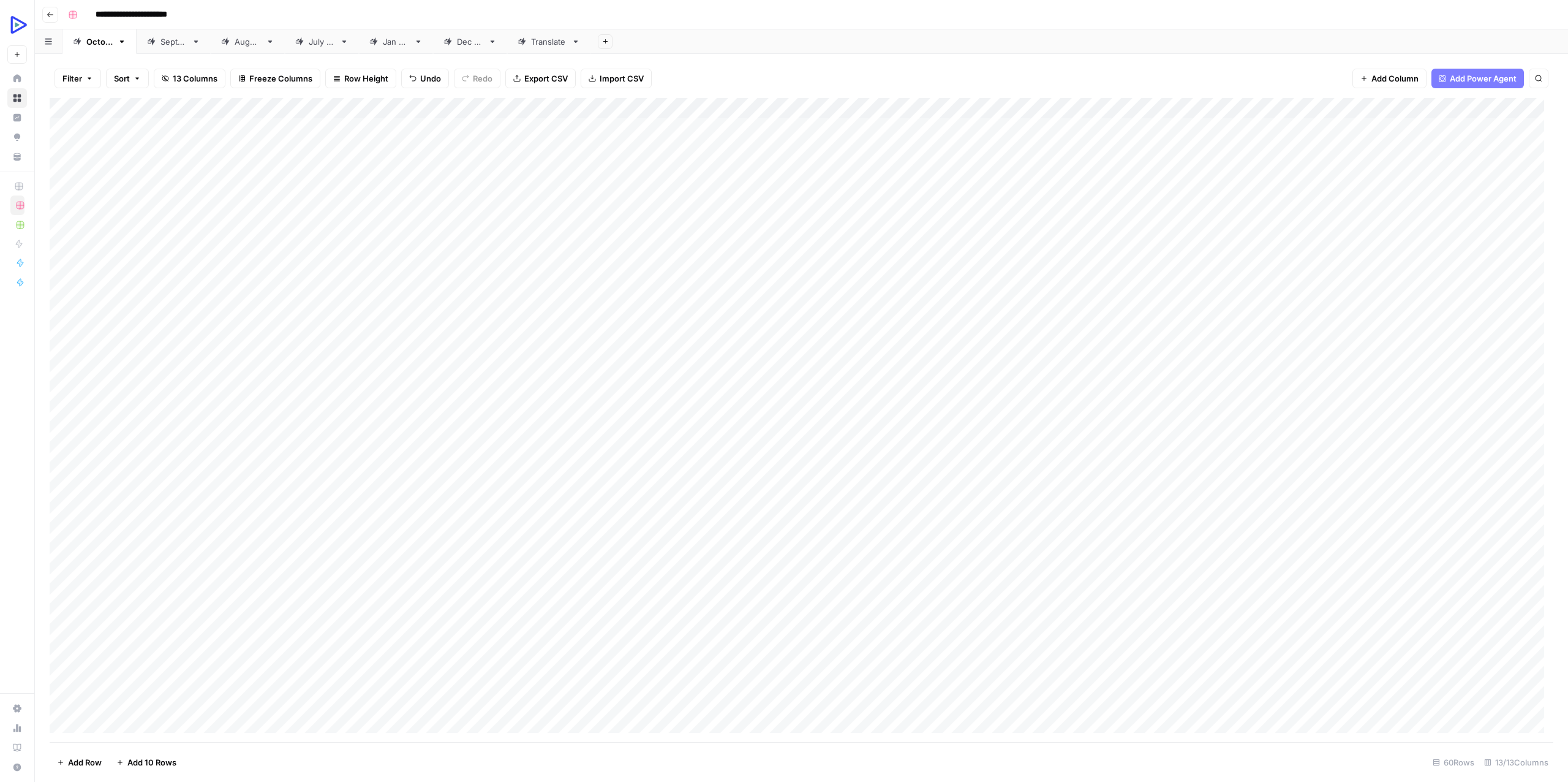
click at [1209, 540] on div "Add Column" at bounding box center [801, 420] width 1504 height 644
type textarea "**********"
click at [1089, 594] on div "Add Column" at bounding box center [801, 420] width 1504 height 644
click at [1331, 543] on div "Add Column" at bounding box center [801, 420] width 1504 height 644
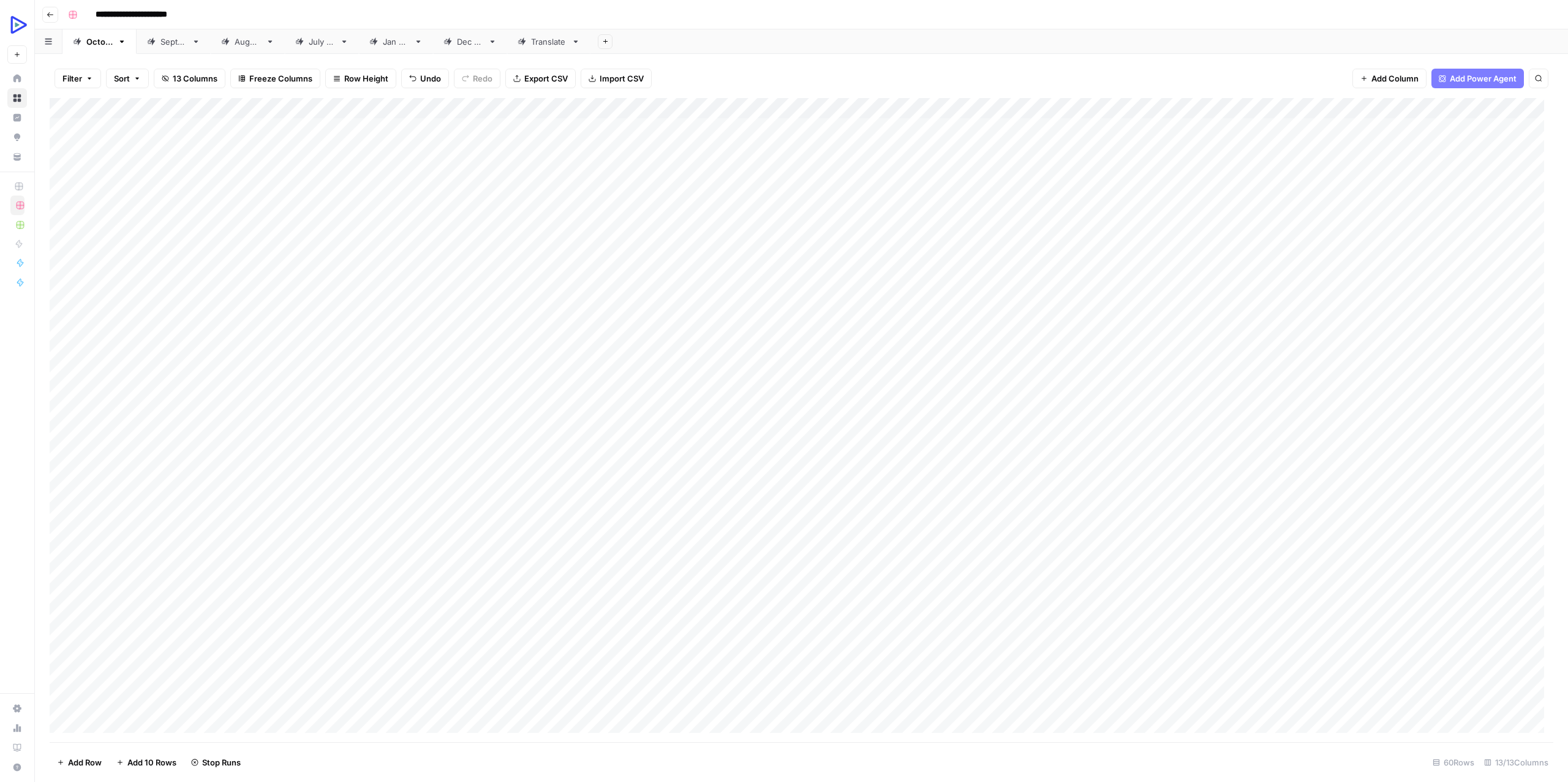
click at [1512, 518] on div "Add Column" at bounding box center [801, 420] width 1504 height 644
click at [1475, 529] on div "Add Column" at bounding box center [801, 420] width 1504 height 644
click at [1521, 529] on div "Add Column" at bounding box center [801, 420] width 1504 height 644
click at [187, 42] on div "[DATE]" at bounding box center [174, 42] width 26 height 12
